Goal: Task Accomplishment & Management: Manage account settings

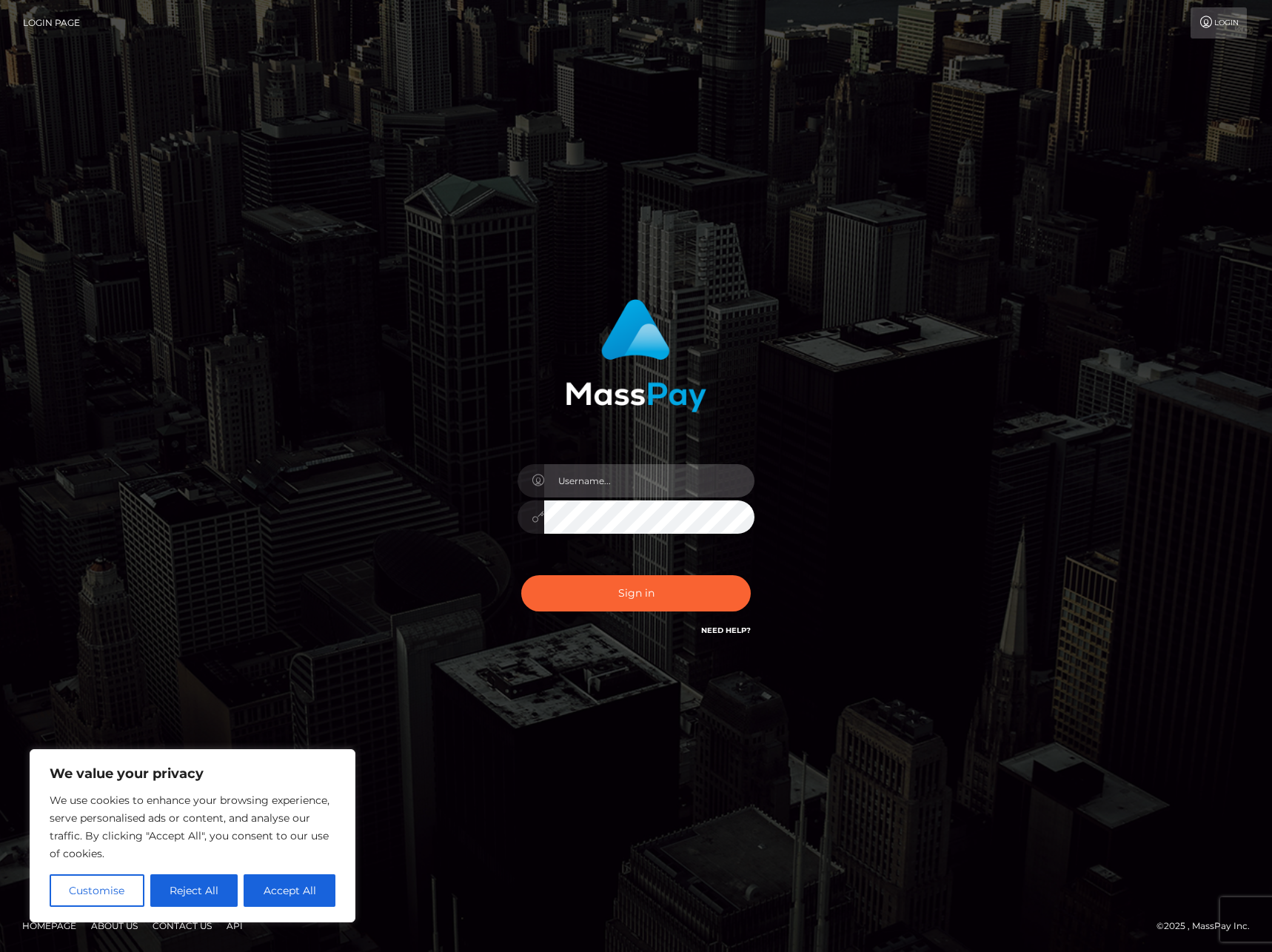
click at [641, 486] on input "text" at bounding box center [649, 481] width 210 height 33
type input "[EMAIL_ADDRESS][DOMAIN_NAME]"
click at [649, 586] on button "Sign in" at bounding box center [636, 593] width 229 height 36
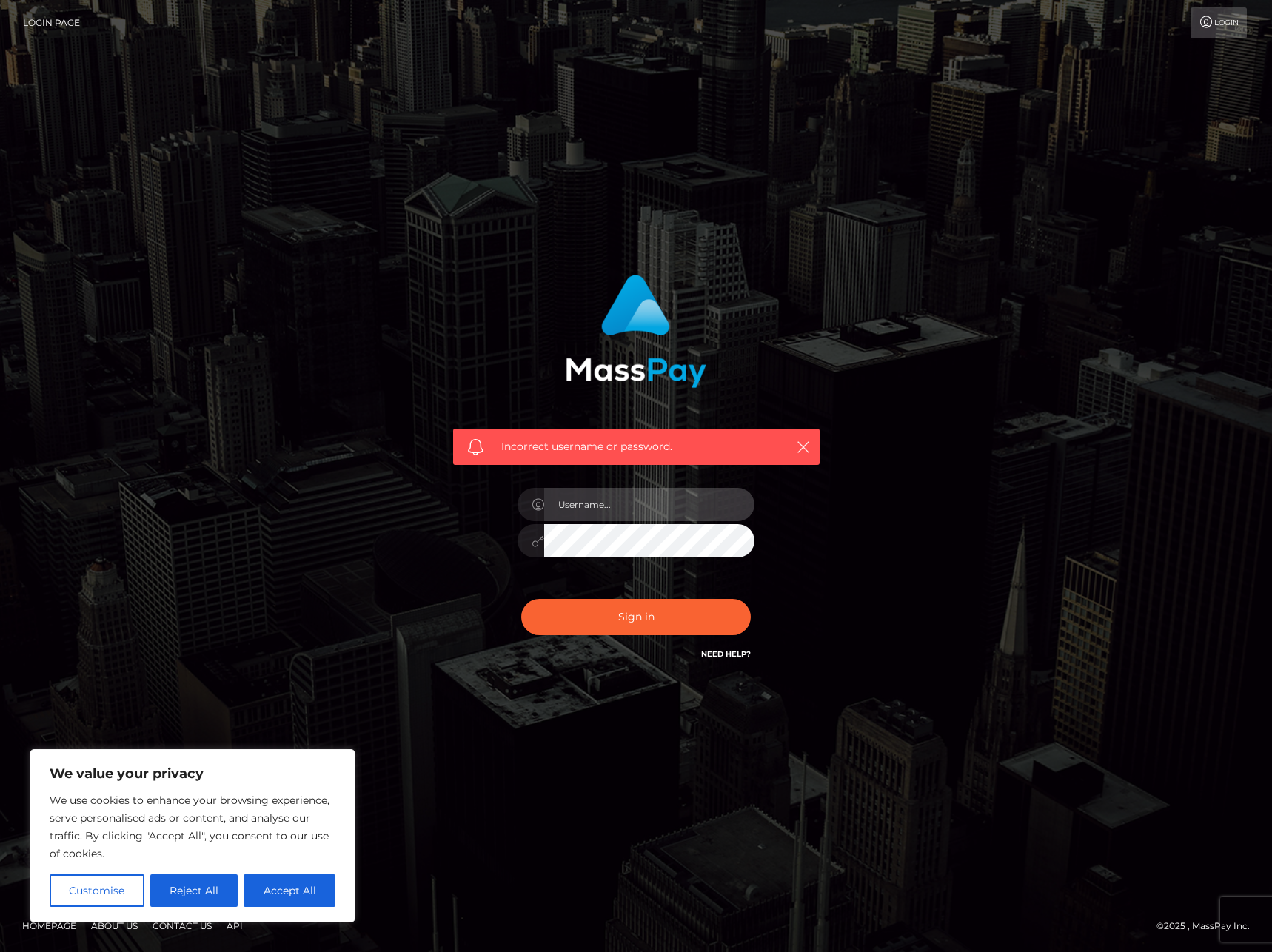
click at [621, 502] on input "text" at bounding box center [649, 505] width 210 height 33
type input "[EMAIL_ADDRESS][DOMAIN_NAME]"
click at [665, 625] on button "Sign in" at bounding box center [636, 617] width 229 height 36
click at [712, 656] on link "Need Help?" at bounding box center [726, 654] width 50 height 10
